Goal: Task Accomplishment & Management: Use online tool/utility

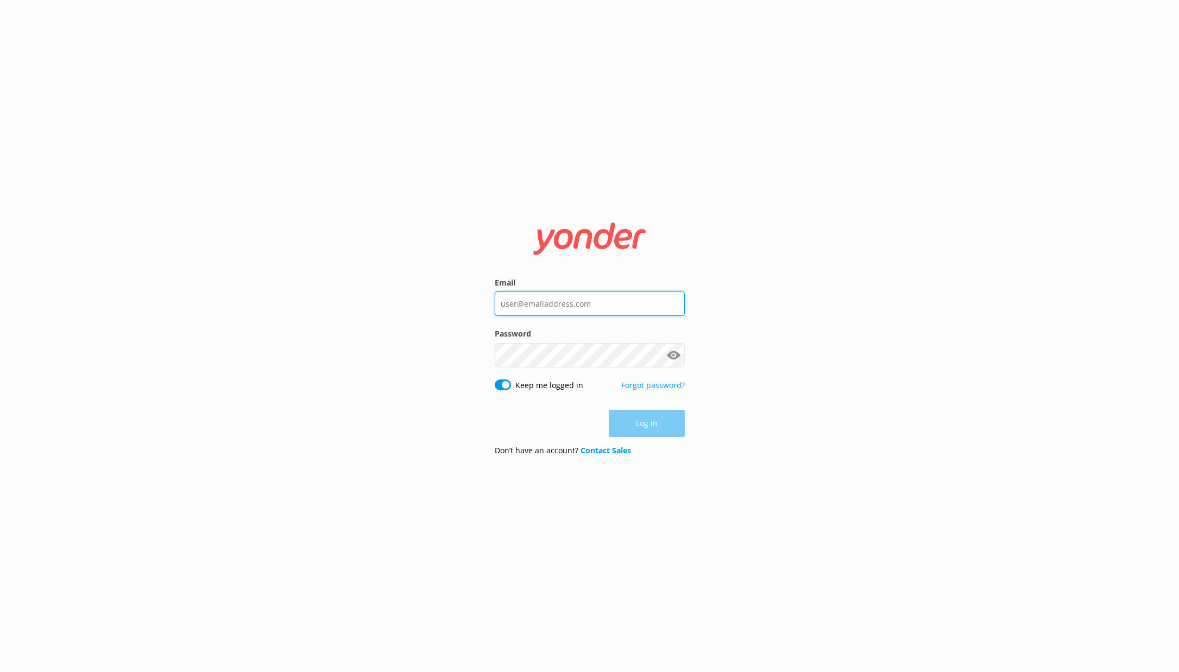
type input "[PERSON_NAME][EMAIL_ADDRESS][DOMAIN_NAME]"
click at [642, 423] on button "Log in" at bounding box center [647, 423] width 76 height 27
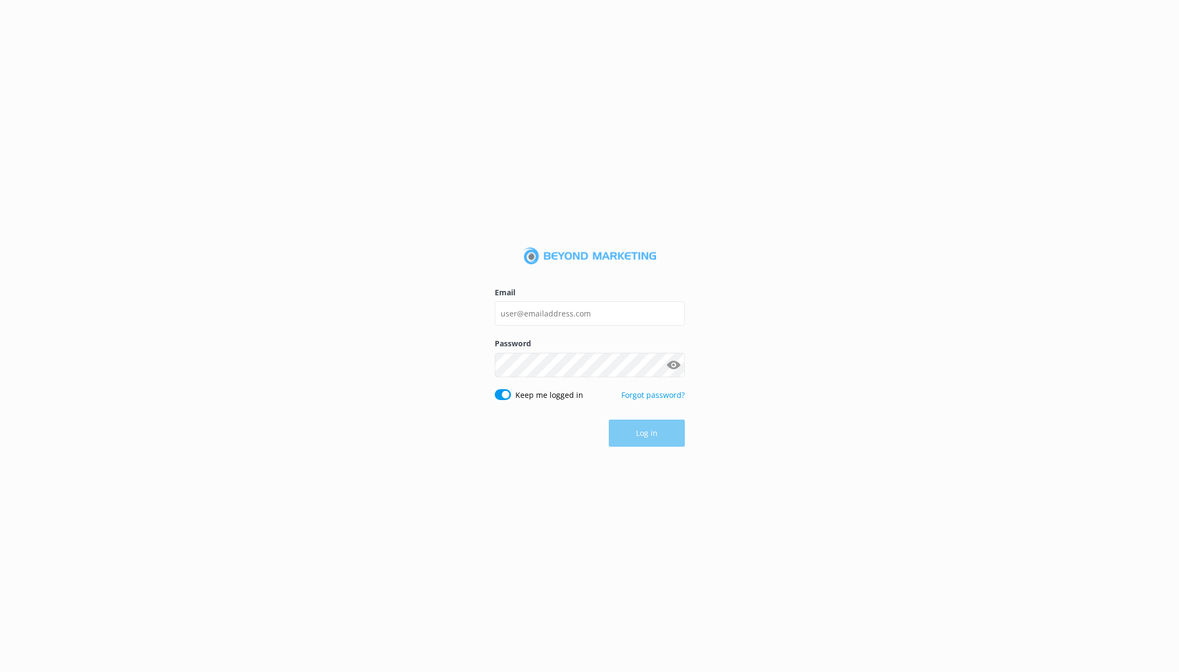
click at [44, 130] on div "Email Password Show password Keep me logged in Forgot password? Log in" at bounding box center [589, 336] width 1179 height 672
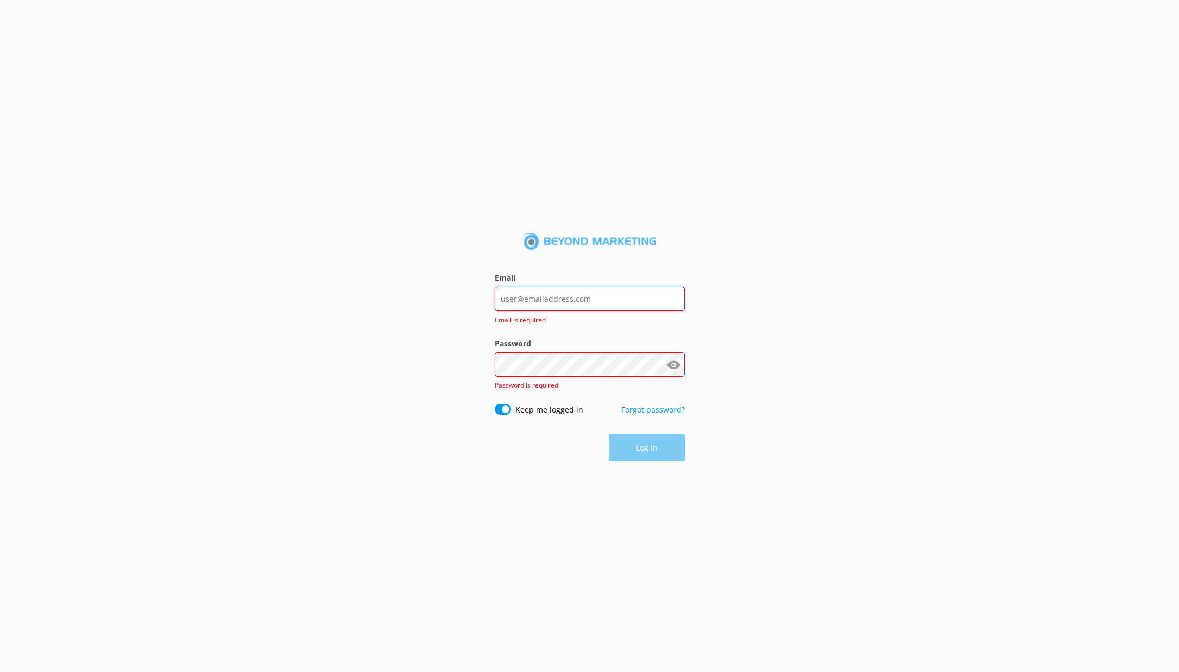
click at [537, 300] on input "Email" at bounding box center [590, 299] width 190 height 24
type input "[PERSON_NAME][EMAIL_ADDRESS][DOMAIN_NAME]"
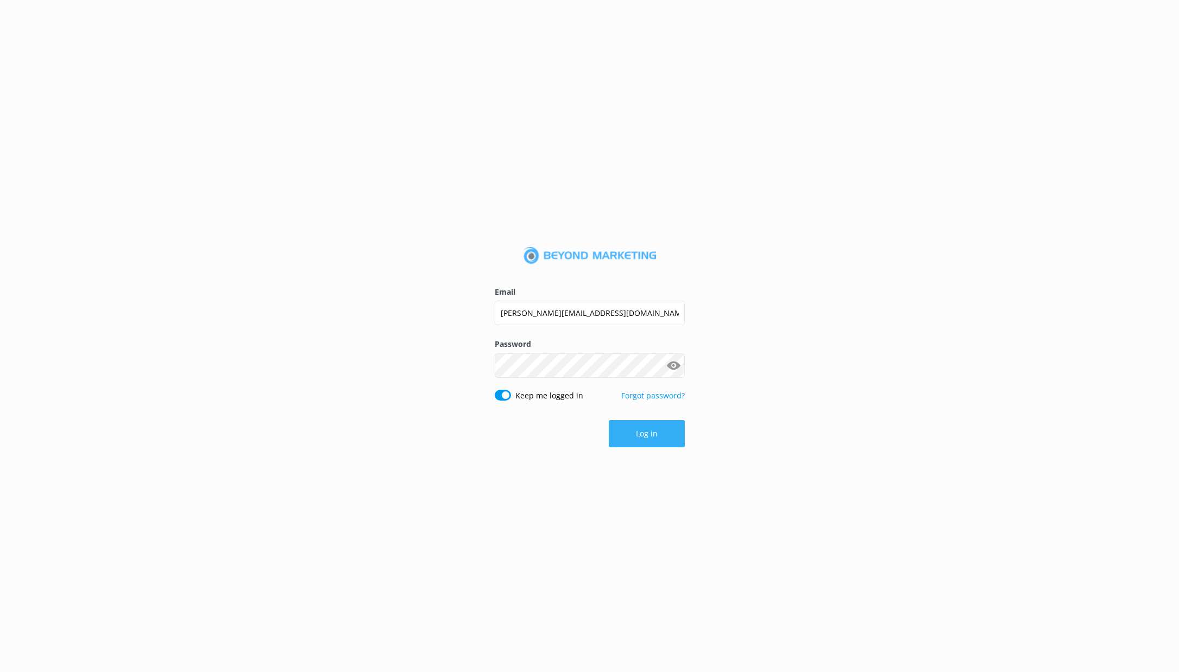
click at [634, 438] on button "Log in" at bounding box center [647, 433] width 76 height 27
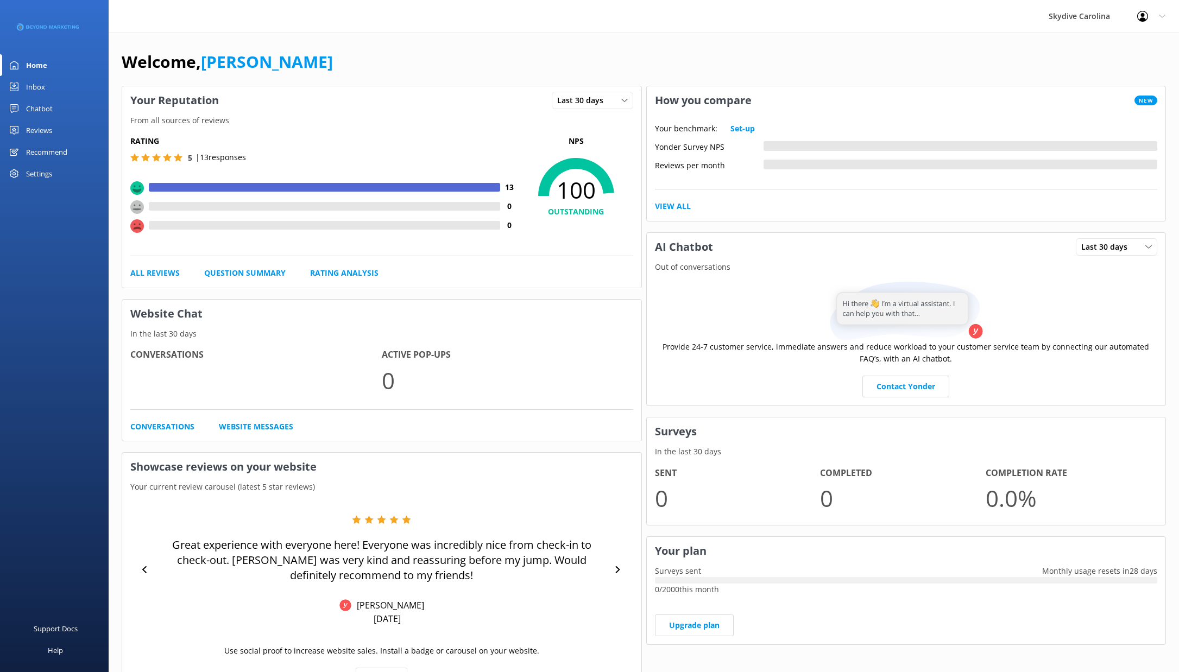
click at [39, 129] on div "Reviews" at bounding box center [39, 130] width 26 height 22
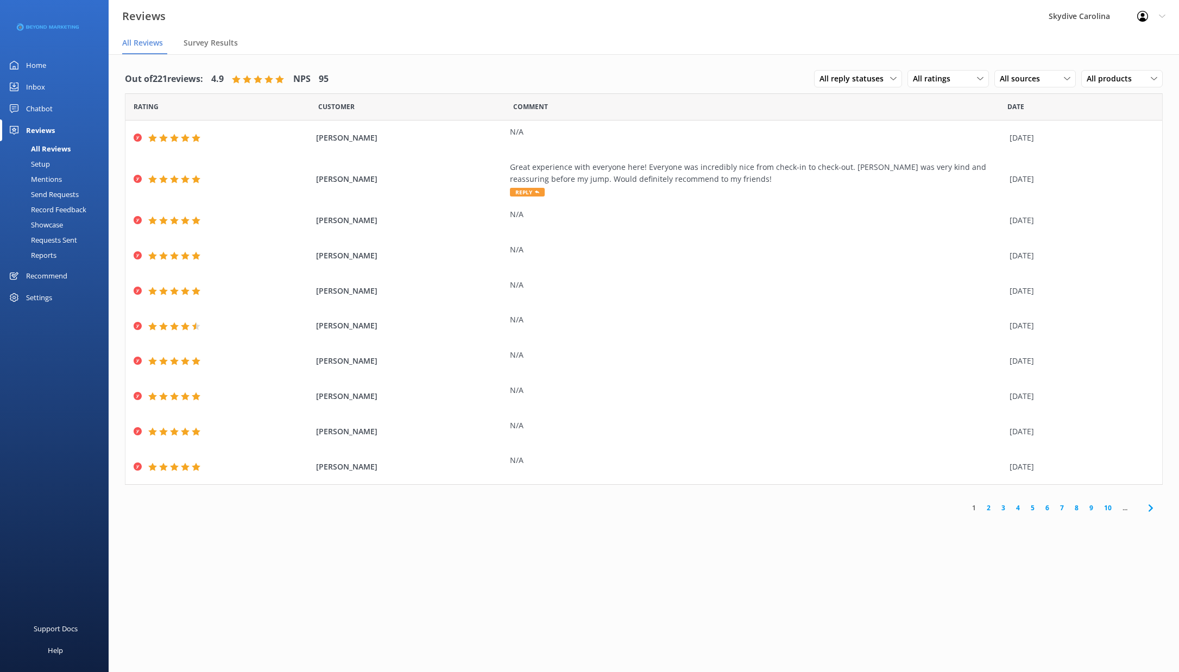
click at [58, 193] on div "Send Requests" at bounding box center [43, 194] width 72 height 15
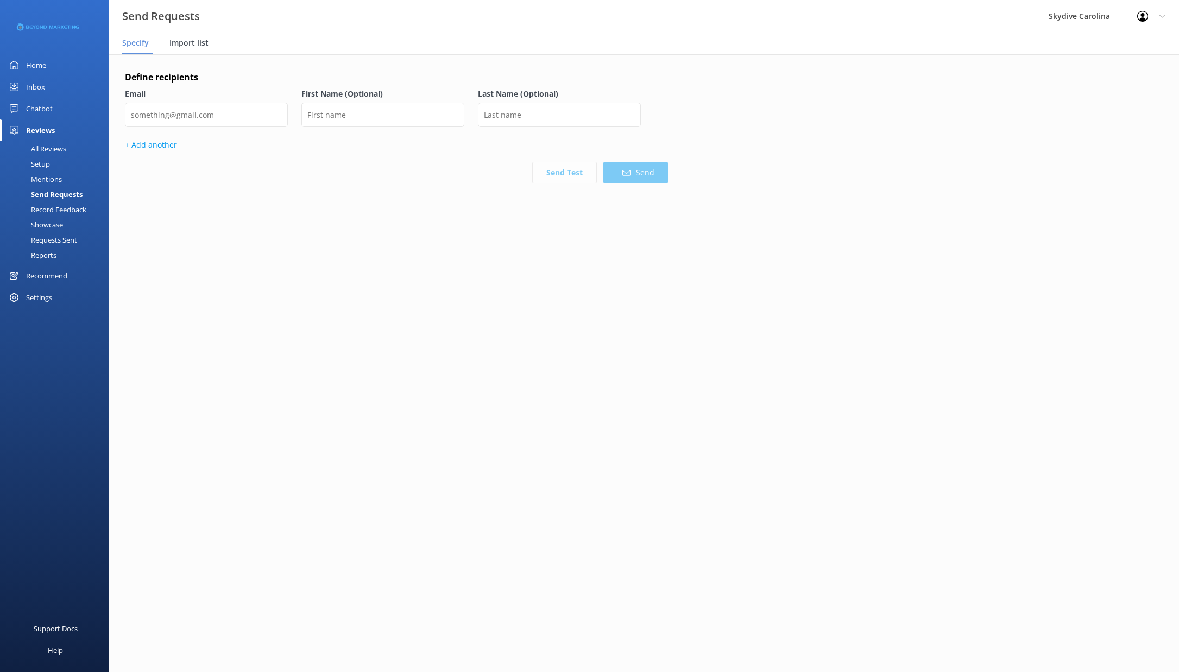
click at [184, 45] on span "Import list" at bounding box center [188, 42] width 39 height 11
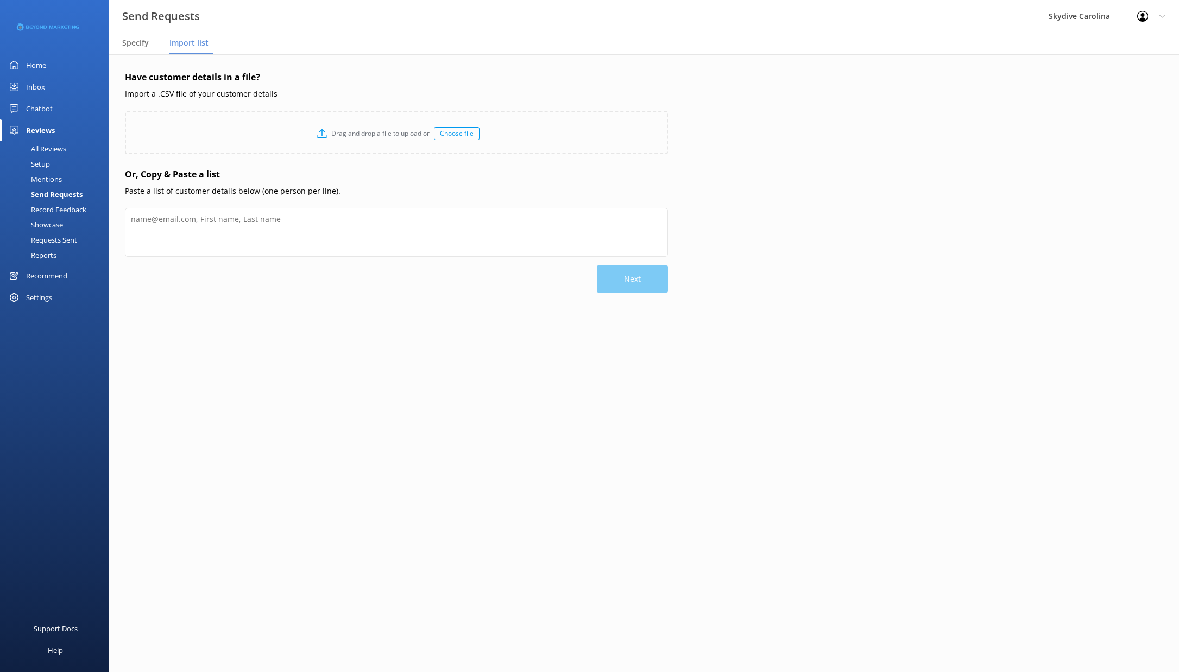
click at [463, 132] on div "Choose file" at bounding box center [457, 133] width 46 height 13
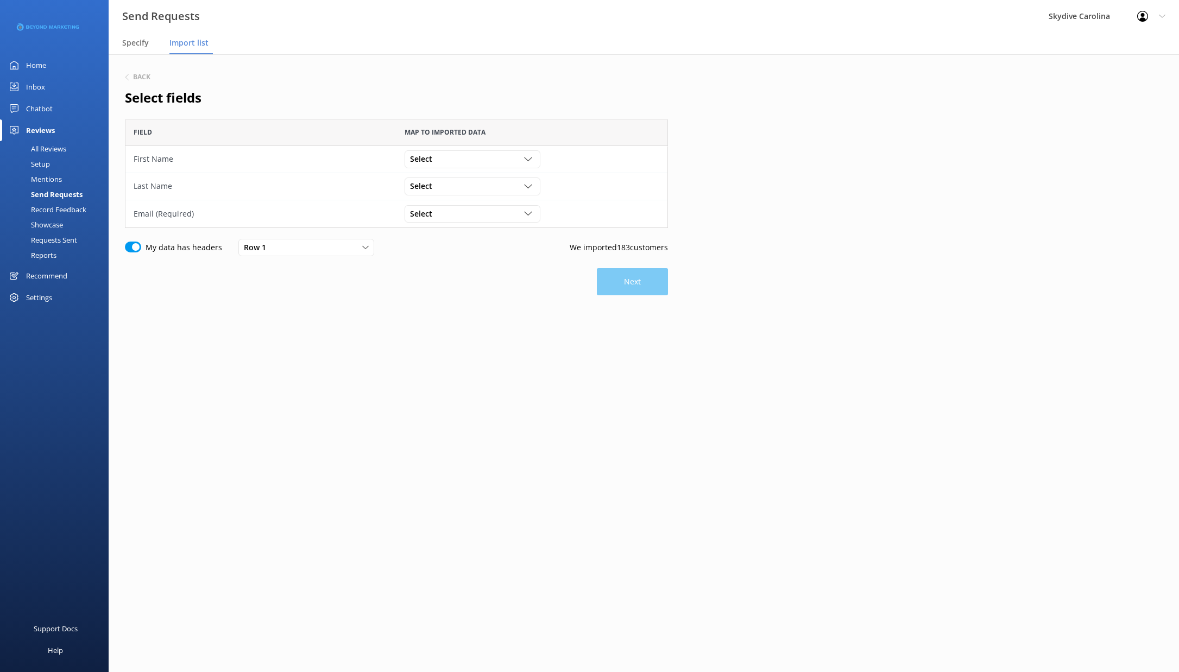
scroll to position [109, 543]
click at [444, 157] on div "Select" at bounding box center [472, 159] width 130 height 12
click at [443, 242] on div "First Name" at bounding box center [427, 247] width 34 height 11
click at [444, 188] on div "Select" at bounding box center [472, 186] width 130 height 12
click at [428, 294] on div "Last Name" at bounding box center [427, 296] width 34 height 11
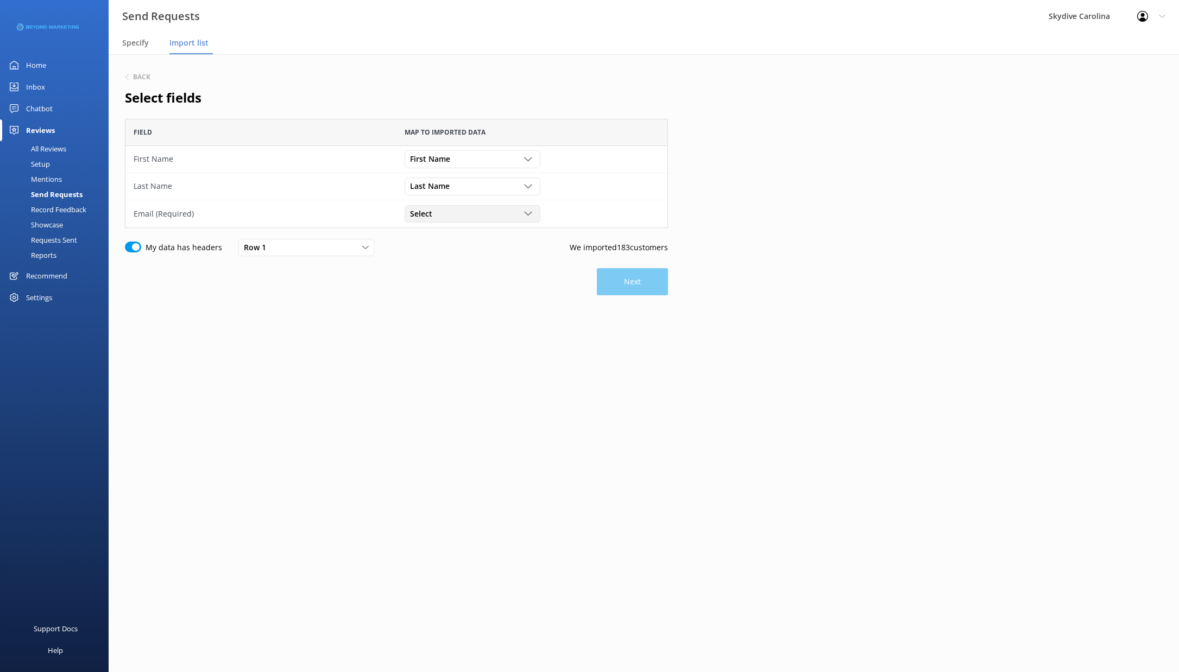
click at [516, 213] on div "Select" at bounding box center [472, 214] width 130 height 12
click at [437, 311] on link "Email" at bounding box center [472, 316] width 134 height 22
click at [626, 279] on button "Next" at bounding box center [632, 281] width 71 height 27
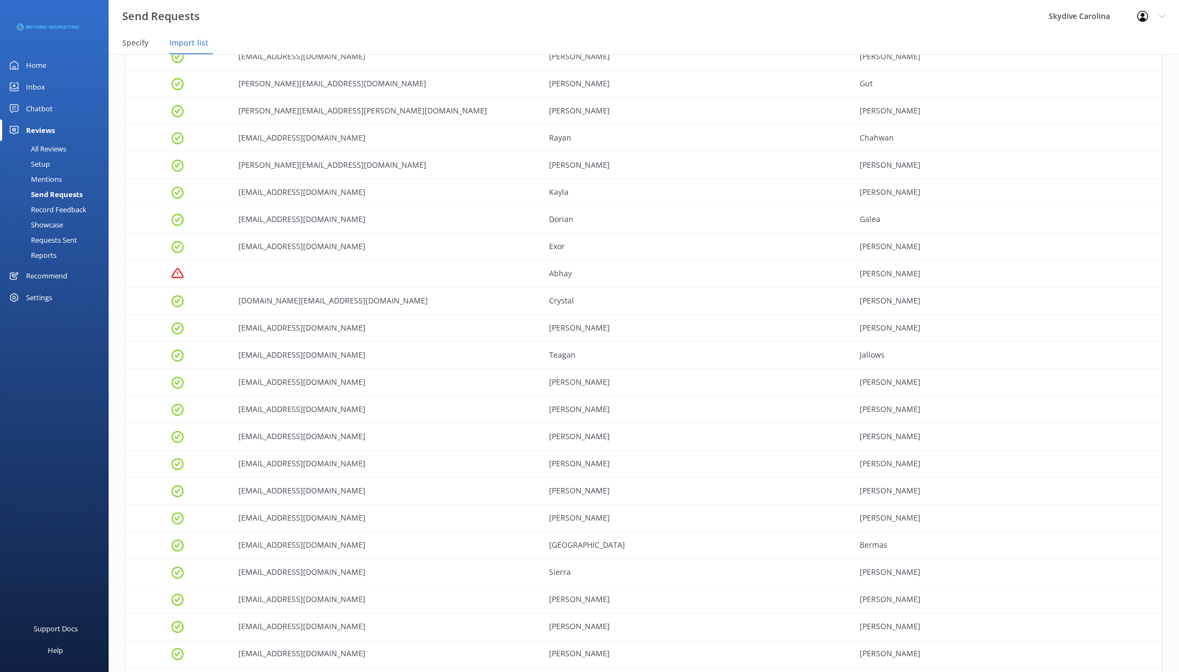
scroll to position [593, 0]
click at [321, 268] on div "grid" at bounding box center [385, 271] width 311 height 27
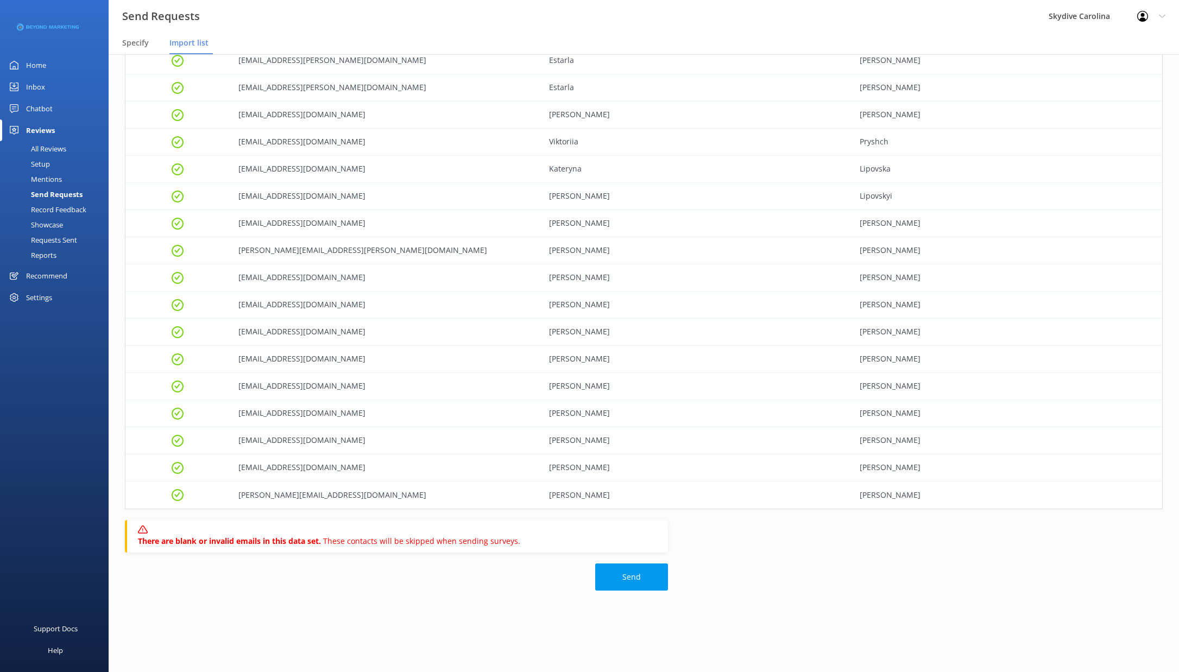
scroll to position [4578, 0]
click at [620, 578] on button "Send" at bounding box center [631, 577] width 73 height 27
